Goal: Find specific page/section: Find specific page/section

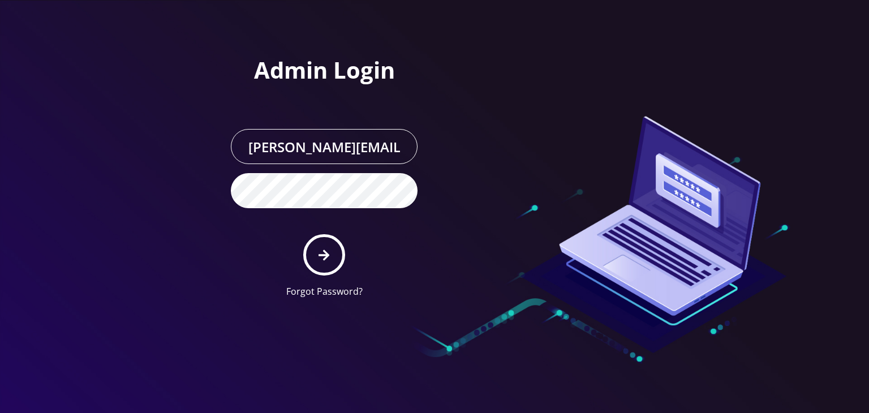
click at [326, 252] on icon "submit" at bounding box center [324, 255] width 11 height 11
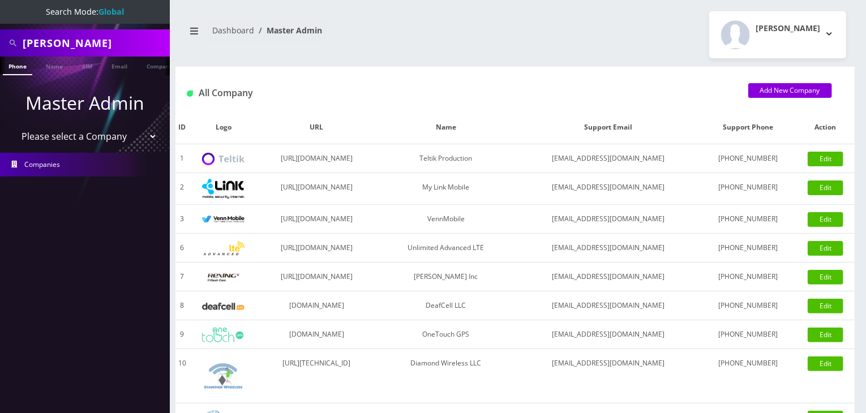
click at [89, 139] on select "Please select a Company Teltik Production My Link Mobile VennMobile Unlimited A…" at bounding box center [85, 137] width 144 height 22
select select "13"
click at [13, 126] on select "Please select a Company Teltik Production My Link Mobile VennMobile Unlimited A…" at bounding box center [85, 137] width 144 height 22
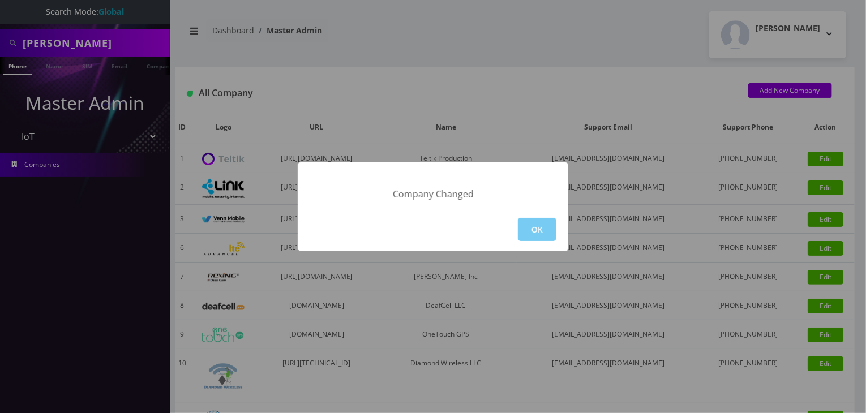
click at [556, 227] on button "OK" at bounding box center [537, 229] width 38 height 23
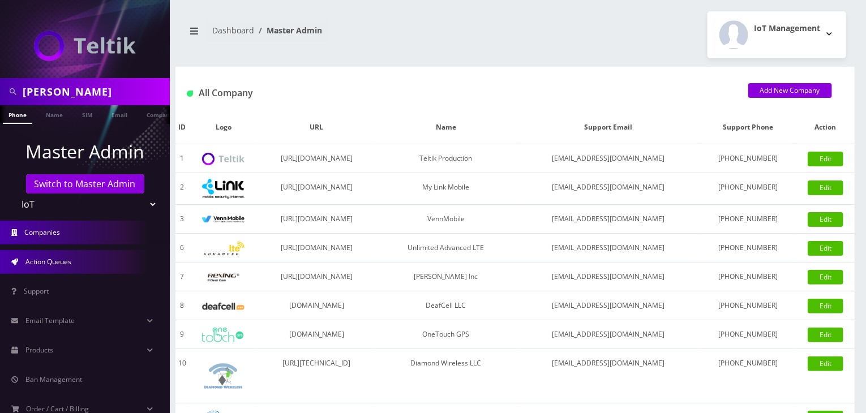
click at [50, 265] on span "Action Queues" at bounding box center [48, 262] width 46 height 10
